Goal: Information Seeking & Learning: Compare options

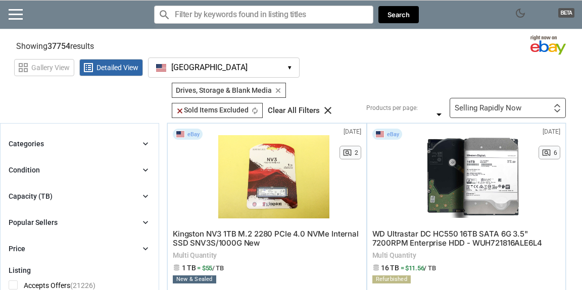
click at [146, 196] on icon "chevron_right" at bounding box center [145, 196] width 10 height 10
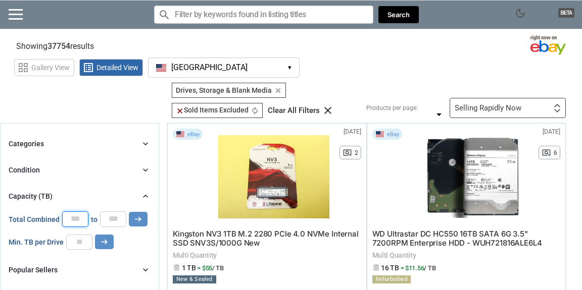
click at [72, 220] on input "*" at bounding box center [75, 219] width 26 height 15
type input "**"
drag, startPoint x: 118, startPoint y: 221, endPoint x: 107, endPoint y: 221, distance: 11.1
click at [105, 220] on input "*" at bounding box center [113, 219] width 26 height 15
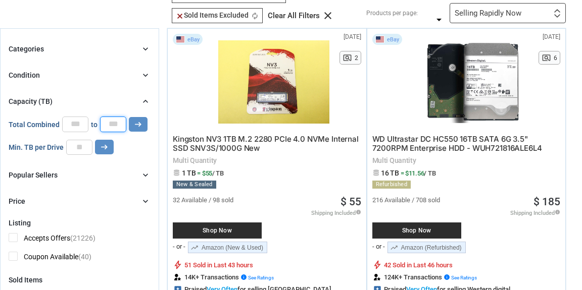
scroll to position [101, 0]
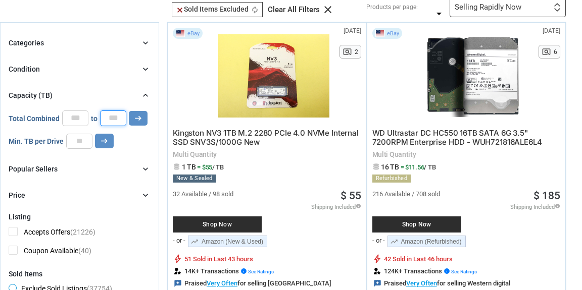
type input "**"
click at [82, 144] on input "number" at bounding box center [79, 141] width 26 height 15
type input "**"
click at [136, 118] on icon "arrow_right_alt" at bounding box center [138, 119] width 10 height 10
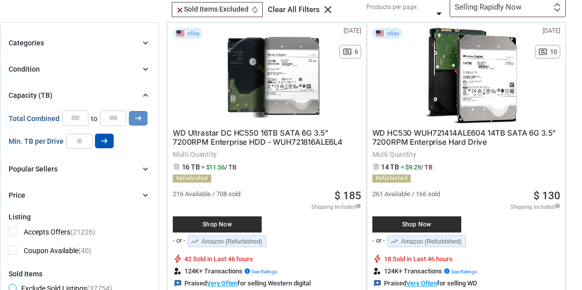
click at [105, 138] on icon "arrow_right_alt" at bounding box center [104, 141] width 10 height 10
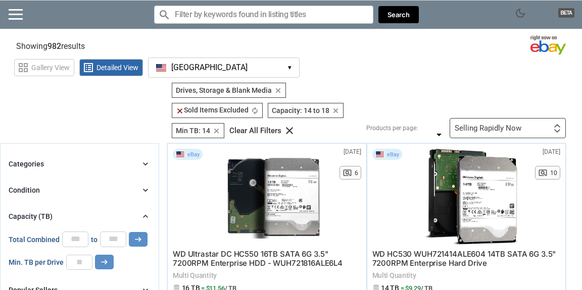
click at [144, 164] on icon "chevron_right" at bounding box center [145, 164] width 10 height 10
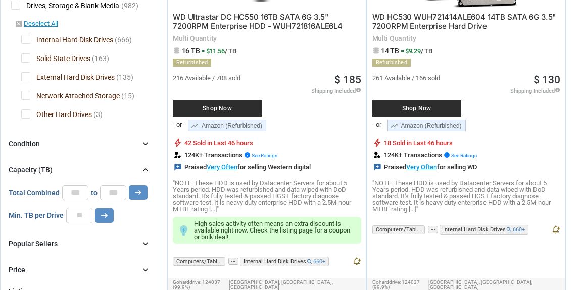
scroll to position [202, 0]
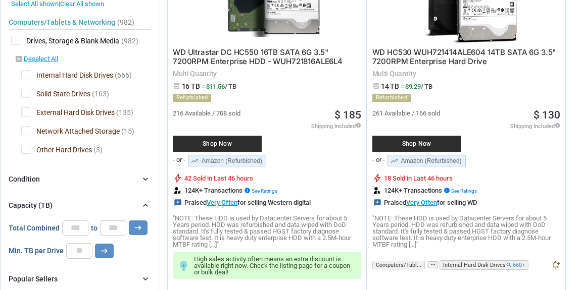
click at [26, 94] on span "Solid State Drives" at bounding box center [55, 95] width 69 height 13
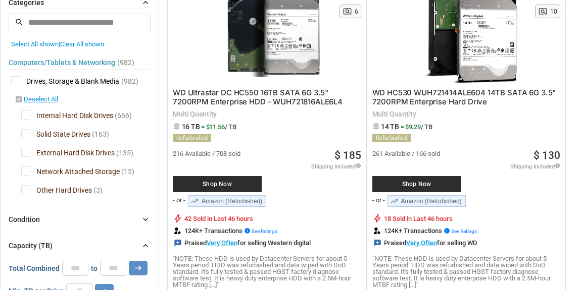
click at [27, 170] on span "Network Attached Storage" at bounding box center [70, 173] width 98 height 13
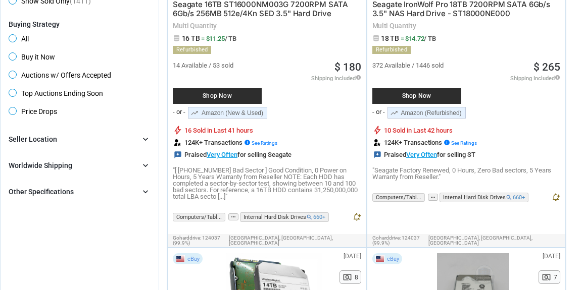
scroll to position [656, 0]
click at [147, 190] on icon "chevron_right" at bounding box center [145, 192] width 10 height 10
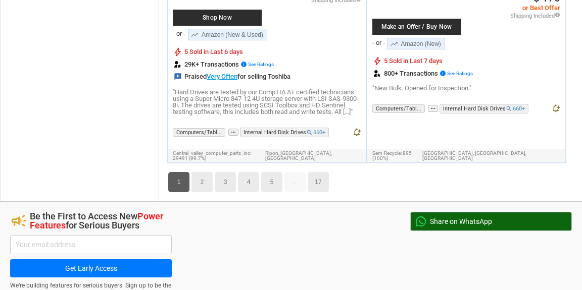
scroll to position [8282, 0]
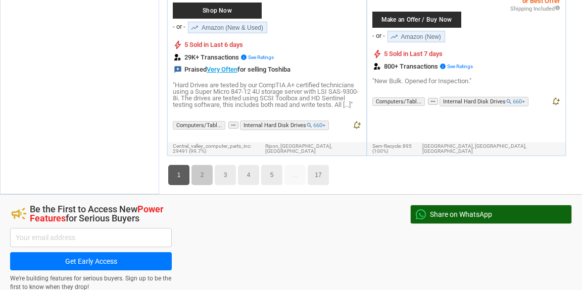
click at [204, 165] on link "2" at bounding box center [201, 175] width 21 height 20
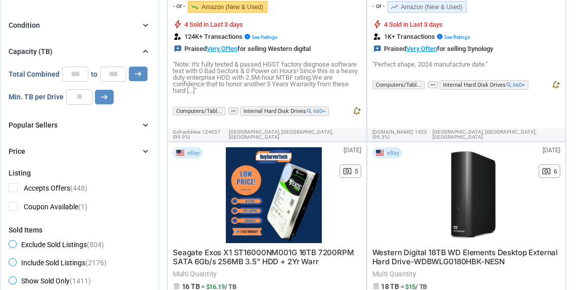
scroll to position [439, 0]
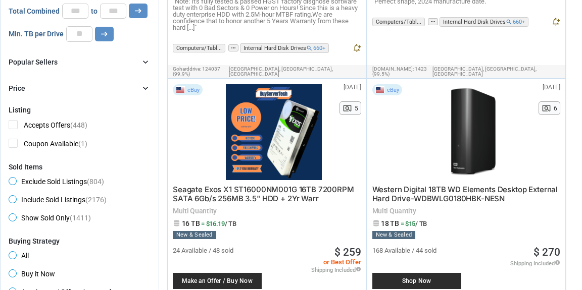
click at [144, 88] on icon "chevron_right" at bounding box center [145, 88] width 10 height 10
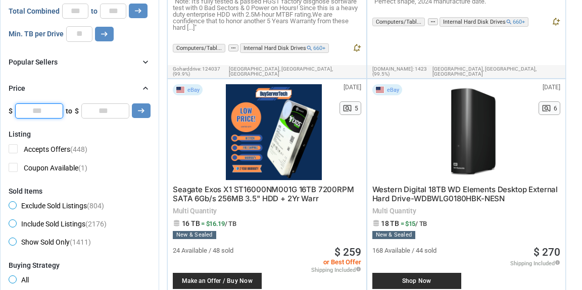
drag, startPoint x: 54, startPoint y: 110, endPoint x: 33, endPoint y: 109, distance: 20.7
click at [33, 109] on input "*" at bounding box center [39, 111] width 48 height 15
type input "***"
drag, startPoint x: 112, startPoint y: 112, endPoint x: 92, endPoint y: 112, distance: 20.2
click at [92, 112] on input "*" at bounding box center [105, 111] width 48 height 15
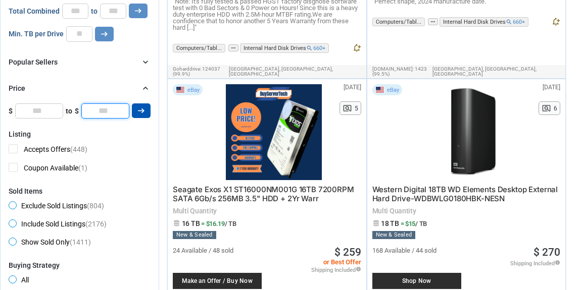
type input "***"
click at [145, 111] on icon "arrow_right_alt" at bounding box center [141, 111] width 10 height 10
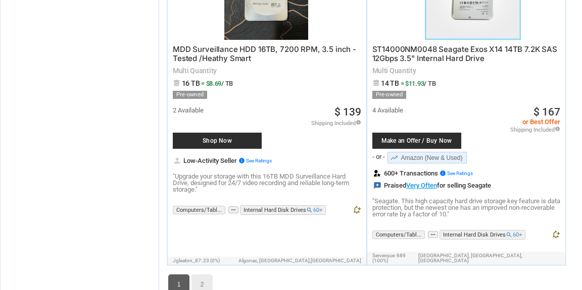
scroll to position [7878, 0]
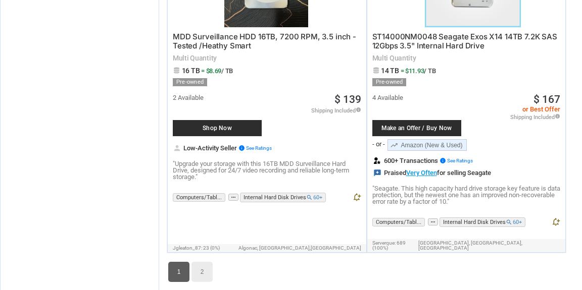
click at [202, 262] on link "2" at bounding box center [201, 272] width 21 height 20
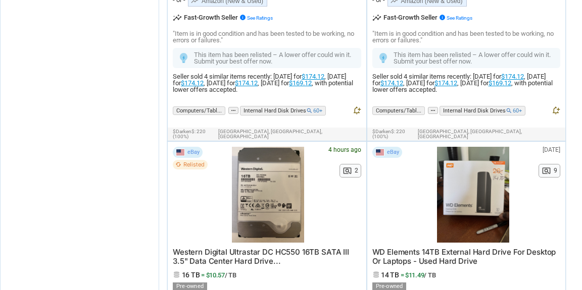
scroll to position [2560, 0]
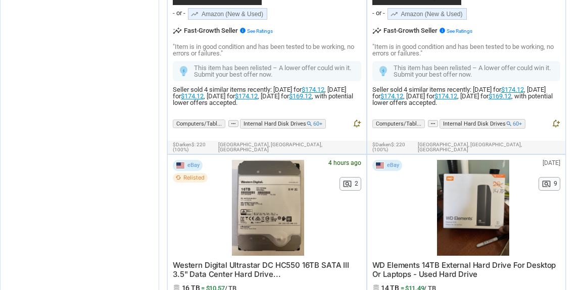
click at [267, 160] on div at bounding box center [268, 208] width 100 height 96
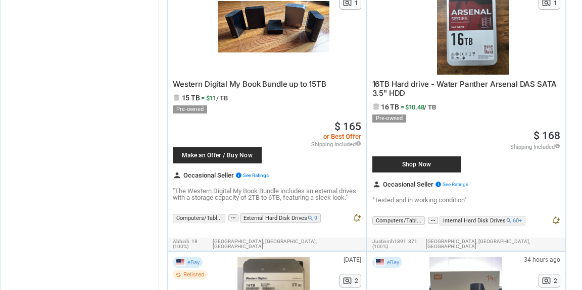
scroll to position [1651, 0]
